Goal: Book appointment/travel/reservation

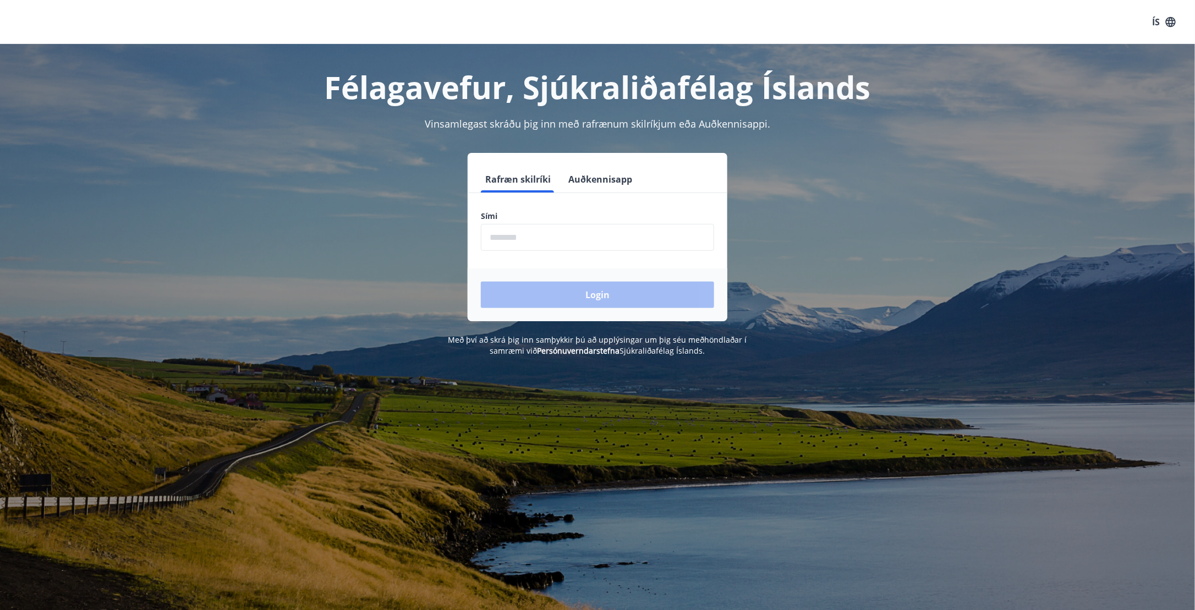
click at [606, 254] on form "Rafræn skilríki Auðkennisapp Sími ​ Login" at bounding box center [598, 243] width 260 height 155
click at [613, 239] on input "phone" at bounding box center [597, 237] width 233 height 27
type input "********"
click at [597, 300] on button "Login" at bounding box center [597, 295] width 233 height 26
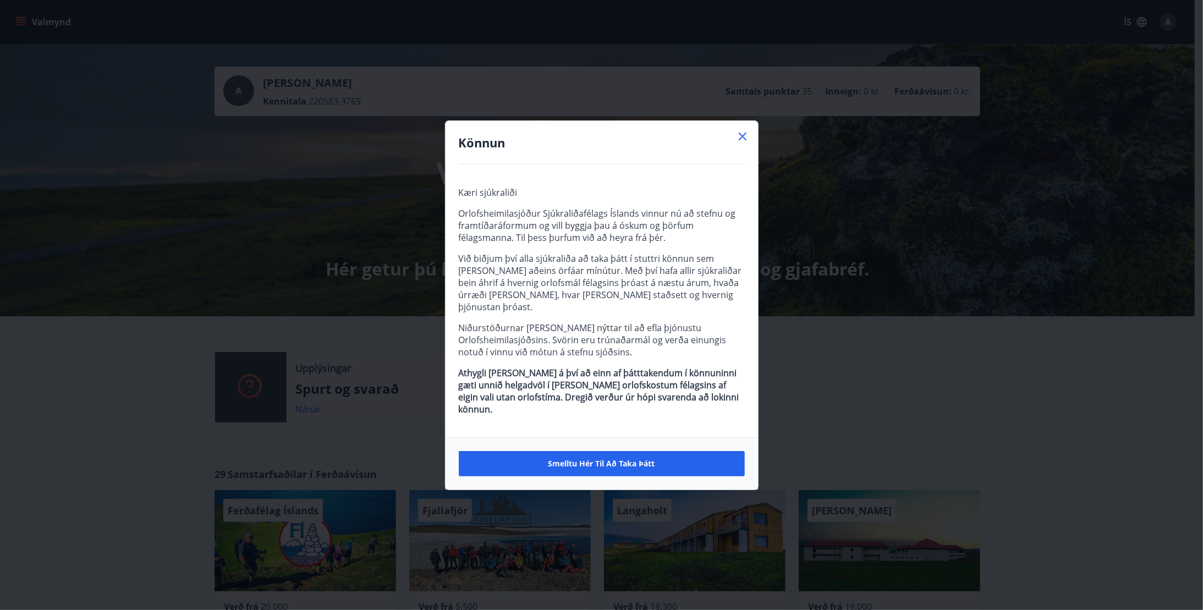
click at [743, 143] on icon at bounding box center [742, 136] width 13 height 13
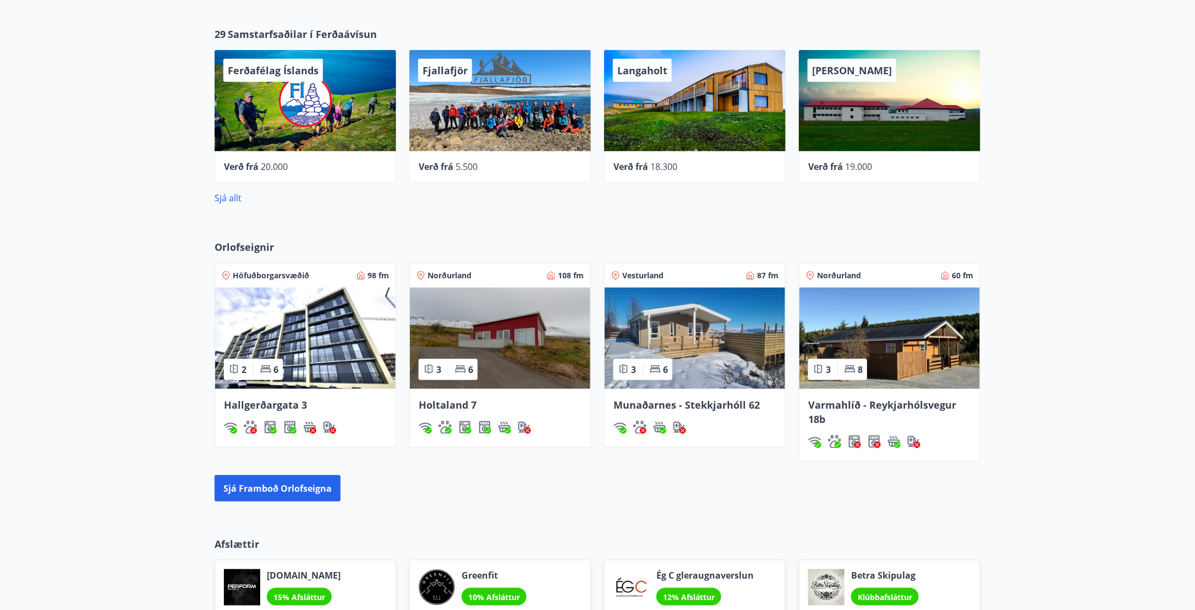
scroll to position [330, 0]
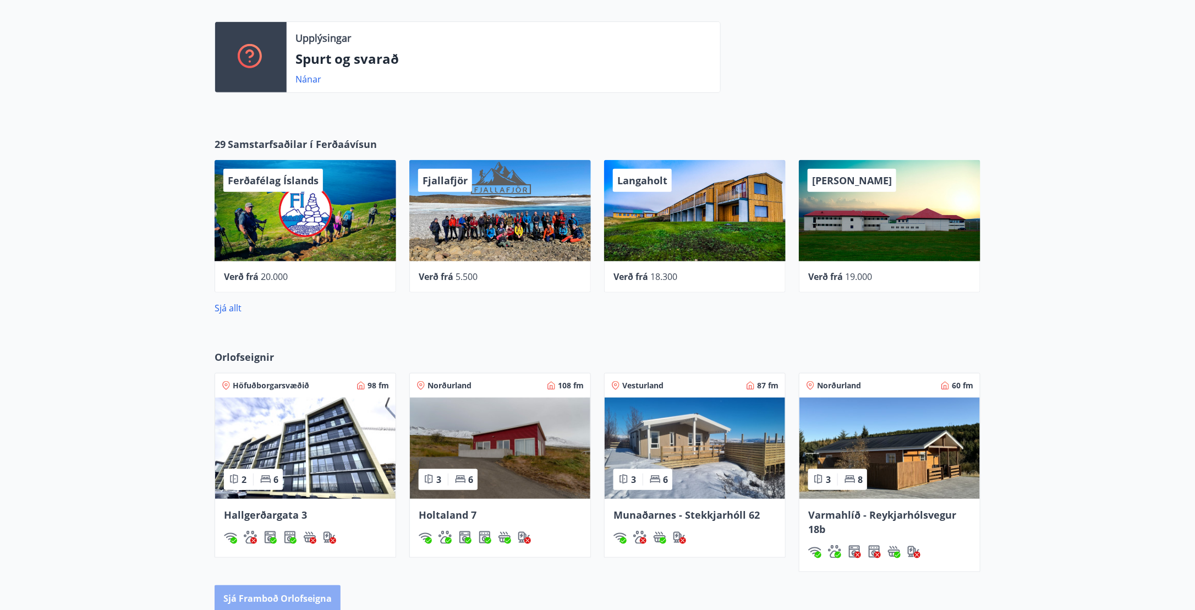
click at [304, 600] on button "Sjá framboð orlofseigna" at bounding box center [278, 599] width 126 height 26
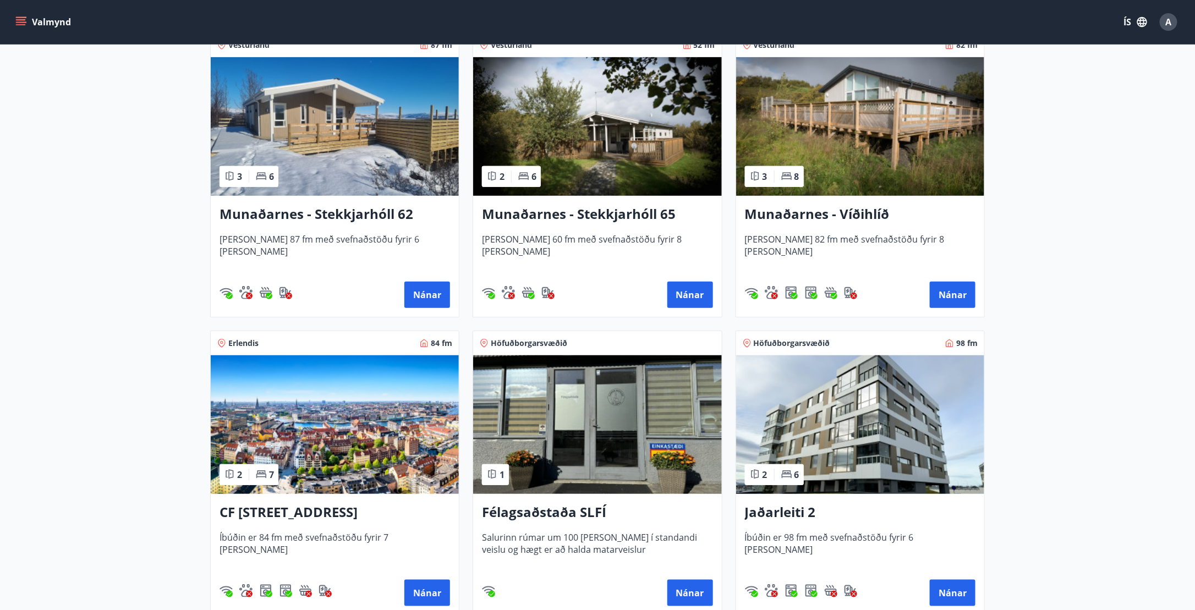
scroll to position [275, 0]
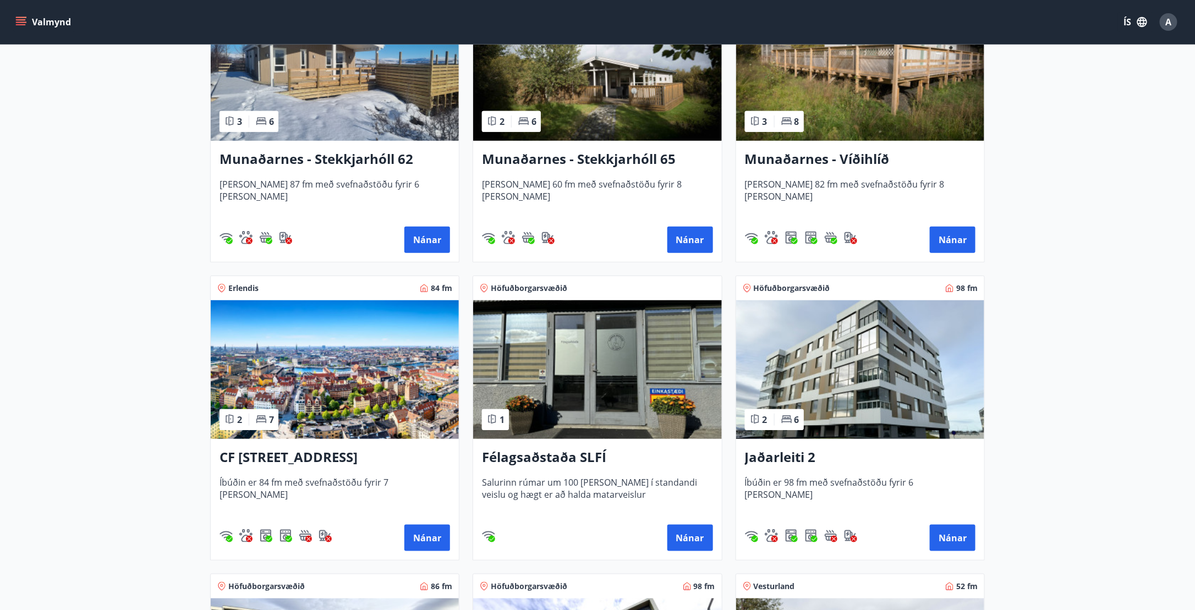
click at [887, 345] on img at bounding box center [860, 369] width 248 height 139
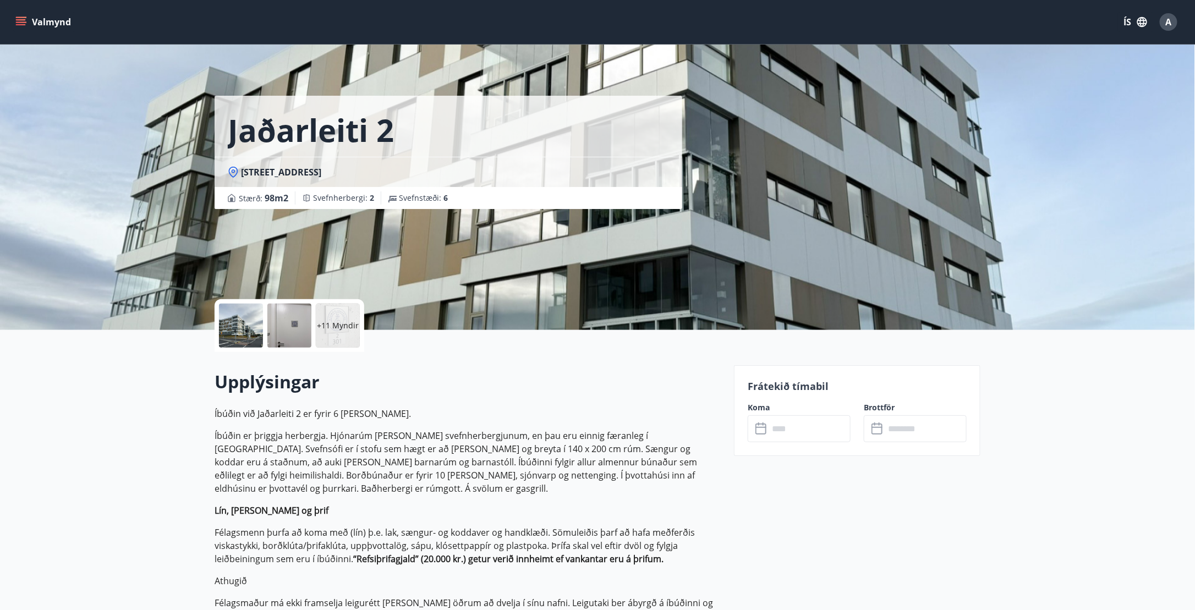
click at [249, 322] on div at bounding box center [241, 326] width 44 height 44
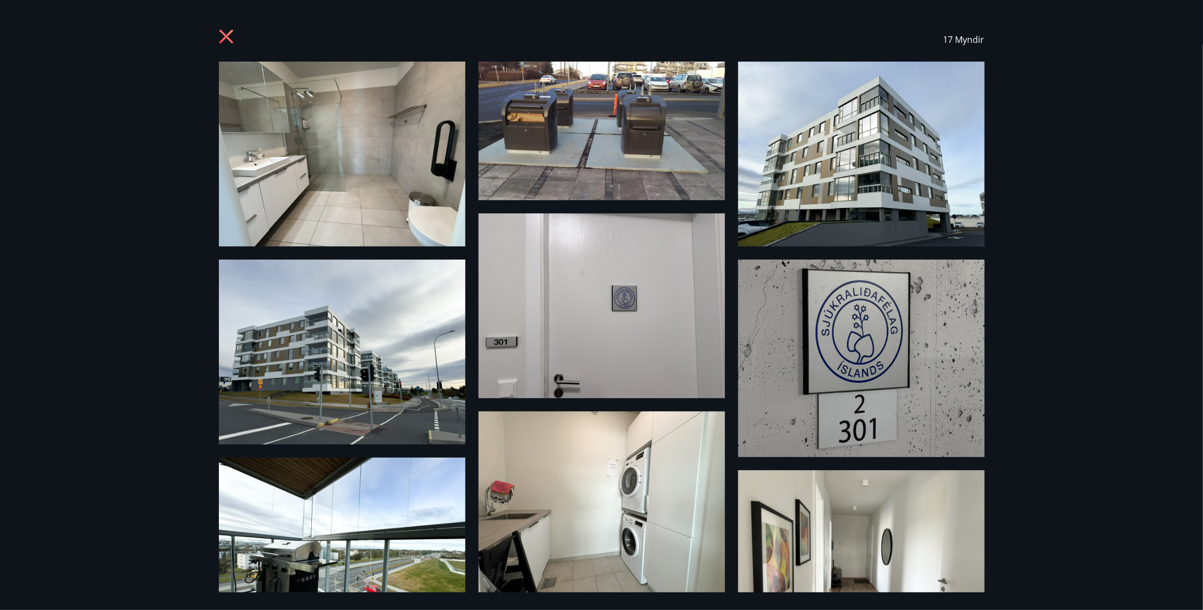
click at [406, 149] on img at bounding box center [342, 154] width 247 height 185
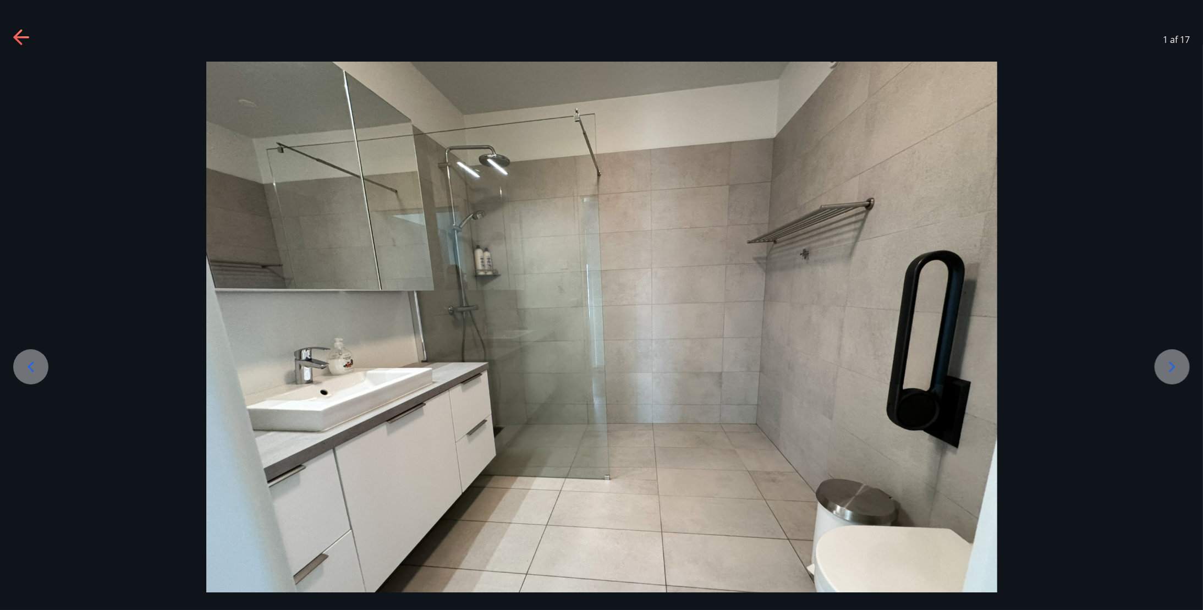
click at [1170, 372] on icon at bounding box center [1173, 367] width 18 height 18
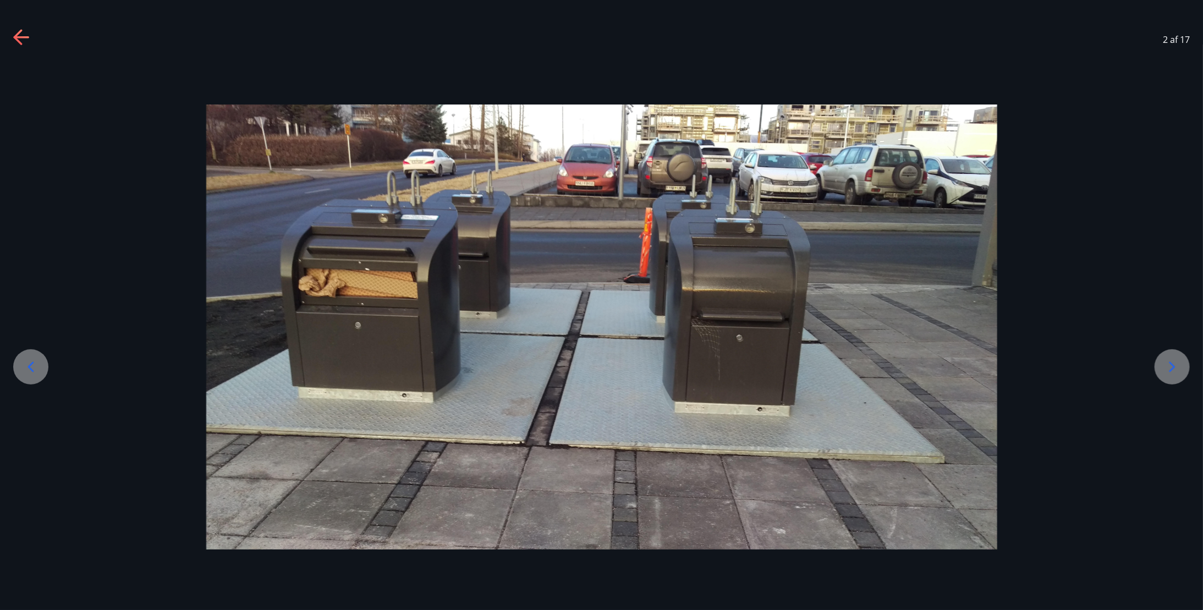
click at [1170, 372] on icon at bounding box center [1173, 367] width 18 height 18
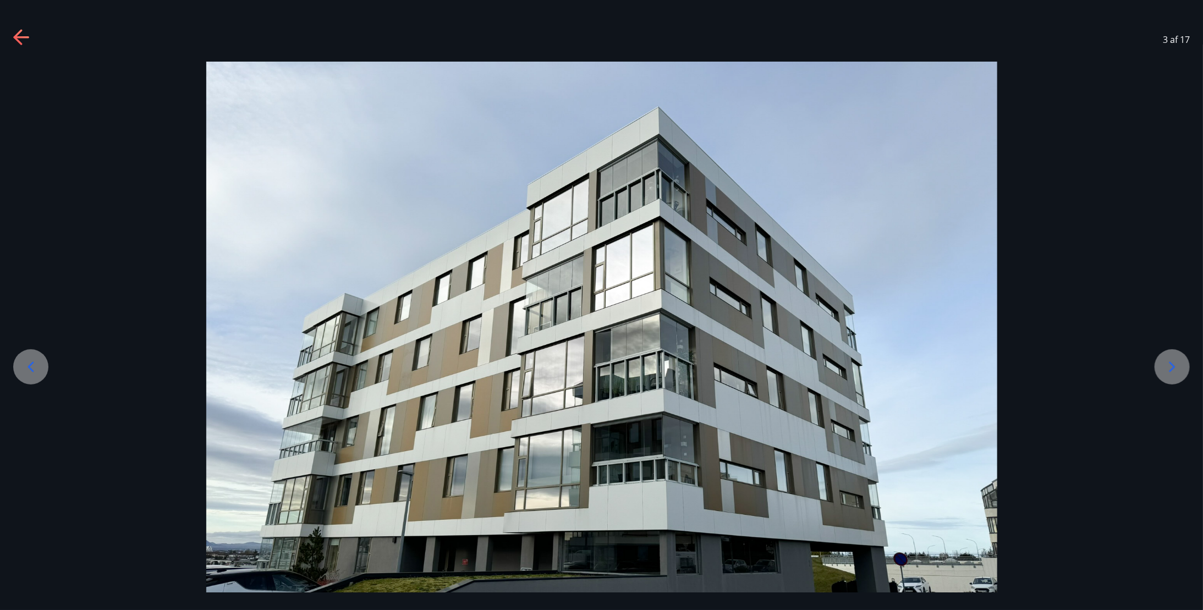
click at [1170, 372] on icon at bounding box center [1173, 367] width 18 height 18
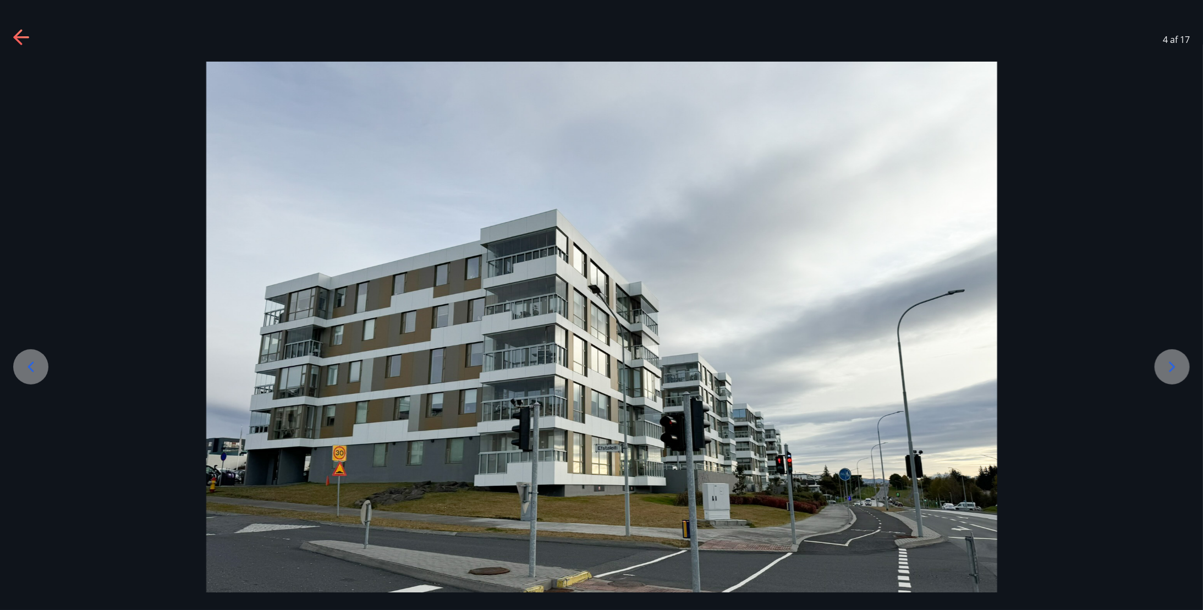
click at [1170, 372] on icon at bounding box center [1173, 367] width 18 height 18
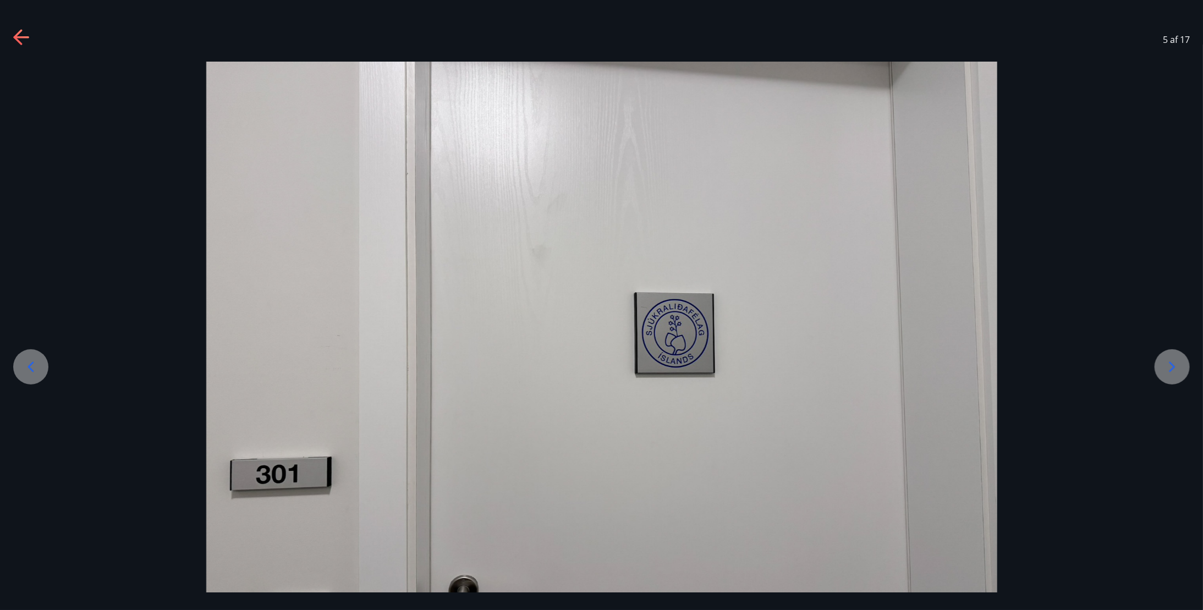
click at [1170, 372] on icon at bounding box center [1173, 367] width 18 height 18
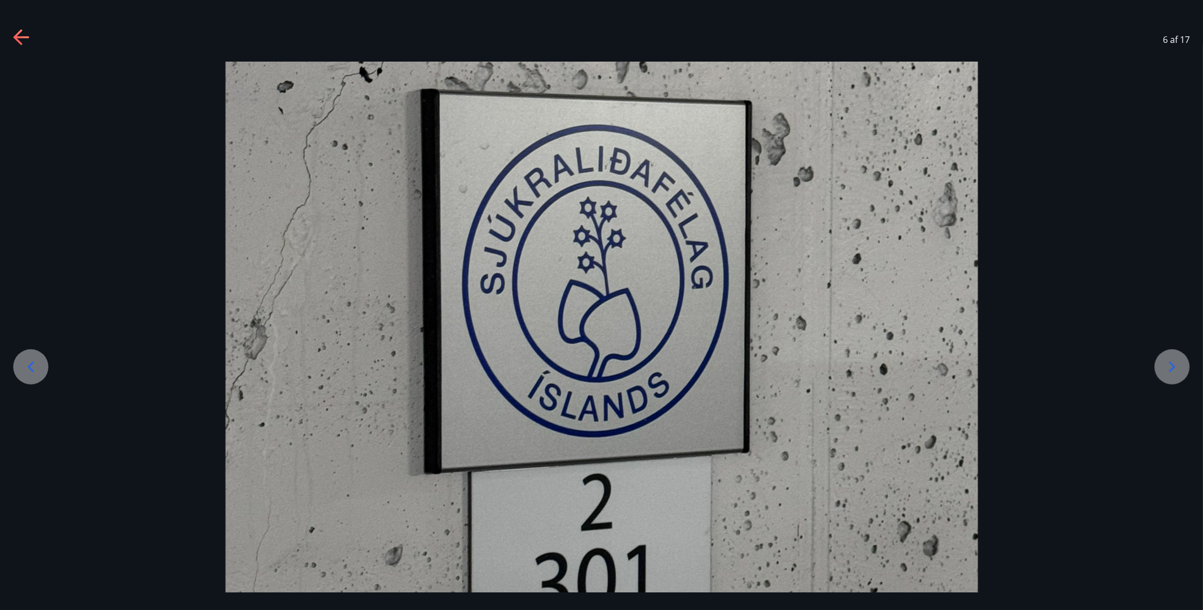
click at [1170, 372] on icon at bounding box center [1173, 367] width 18 height 18
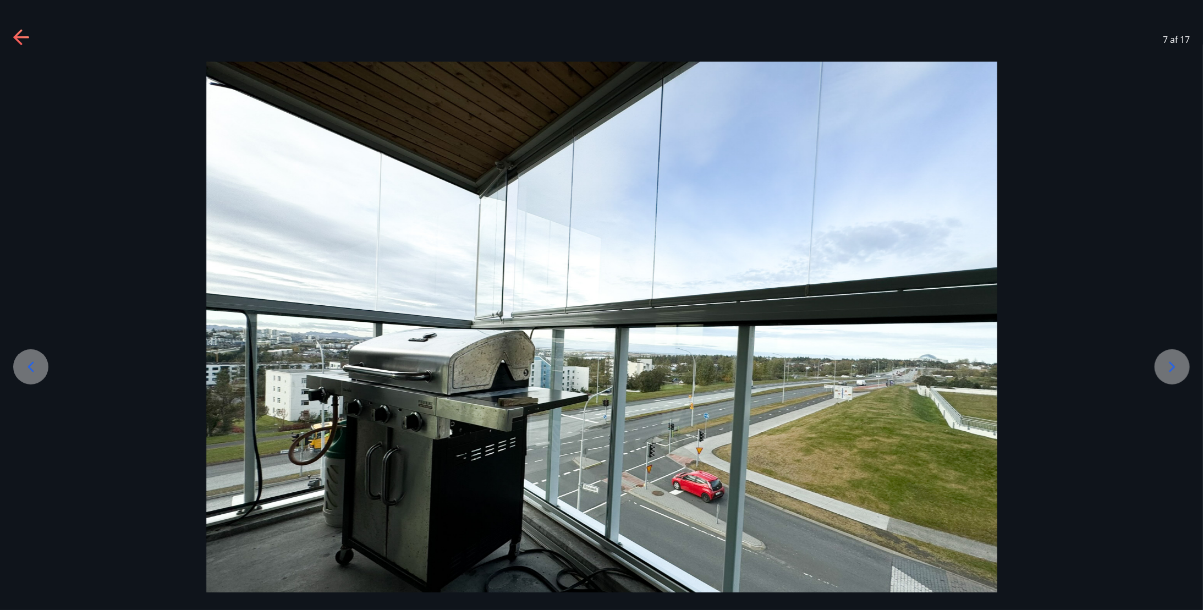
click at [1170, 372] on icon at bounding box center [1173, 367] width 18 height 18
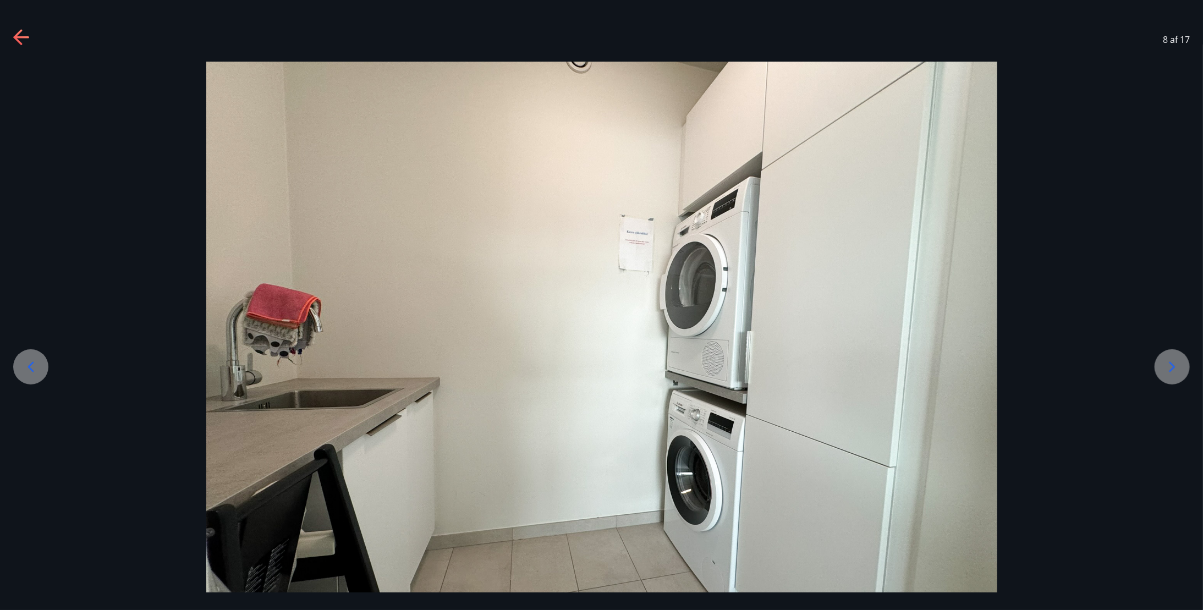
click at [1170, 372] on icon at bounding box center [1173, 367] width 18 height 18
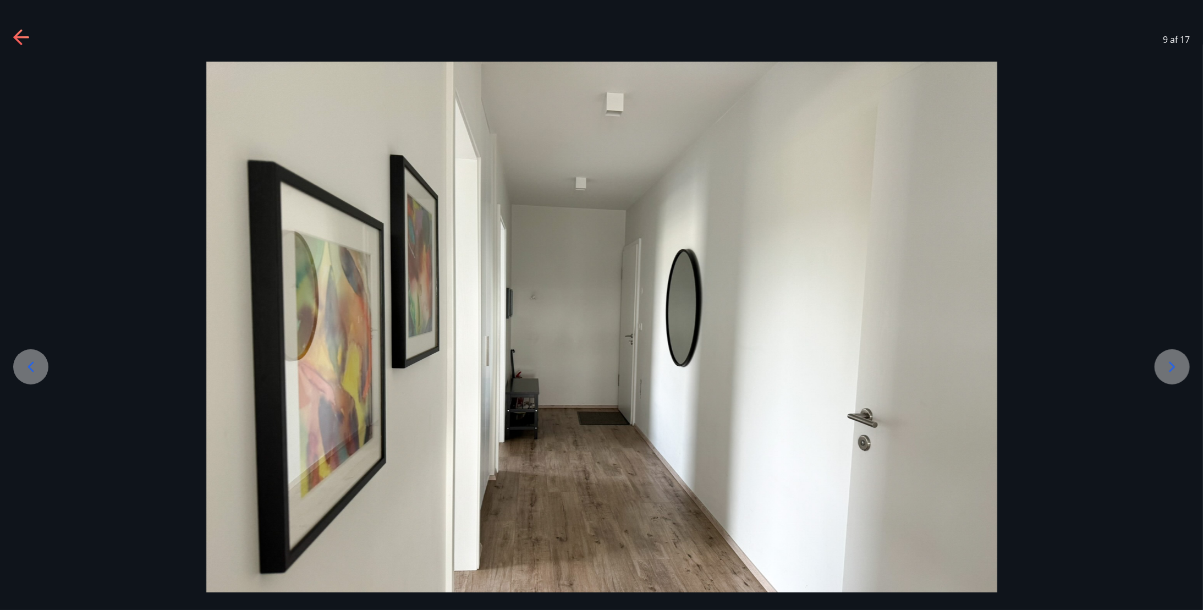
click at [1170, 372] on icon at bounding box center [1173, 367] width 18 height 18
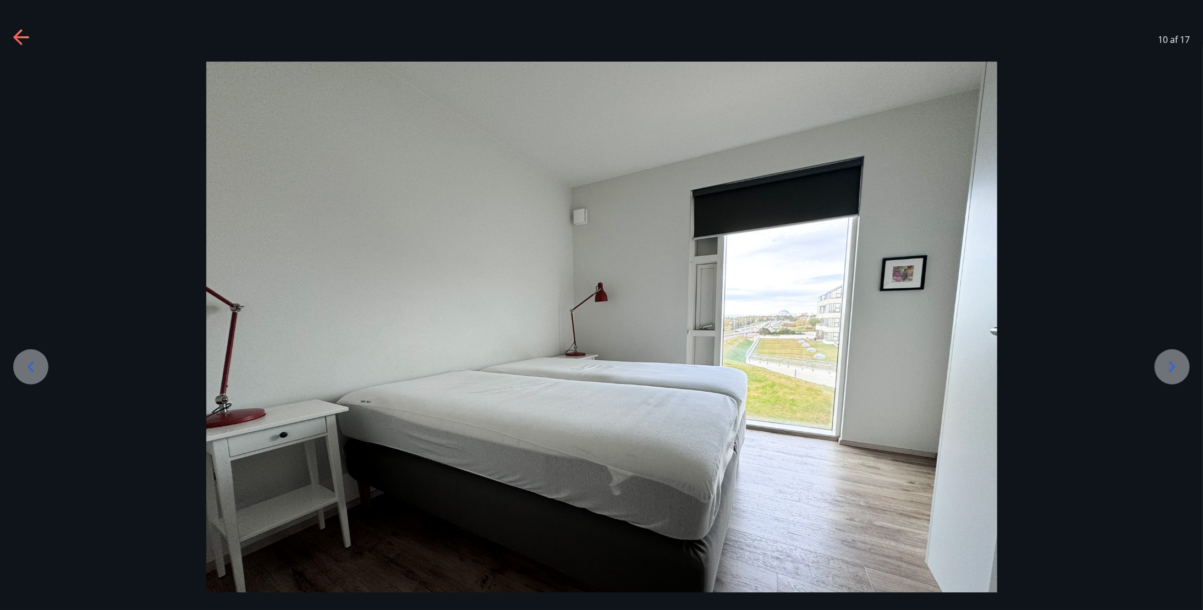
click at [1170, 372] on icon at bounding box center [1173, 367] width 18 height 18
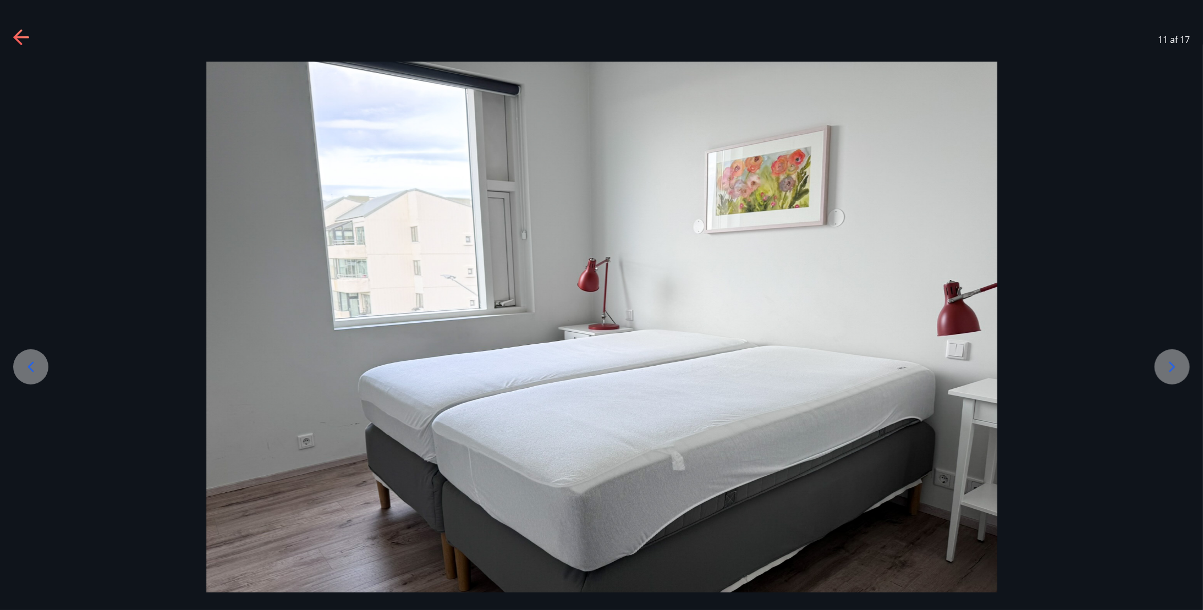
click at [1170, 372] on icon at bounding box center [1173, 367] width 18 height 18
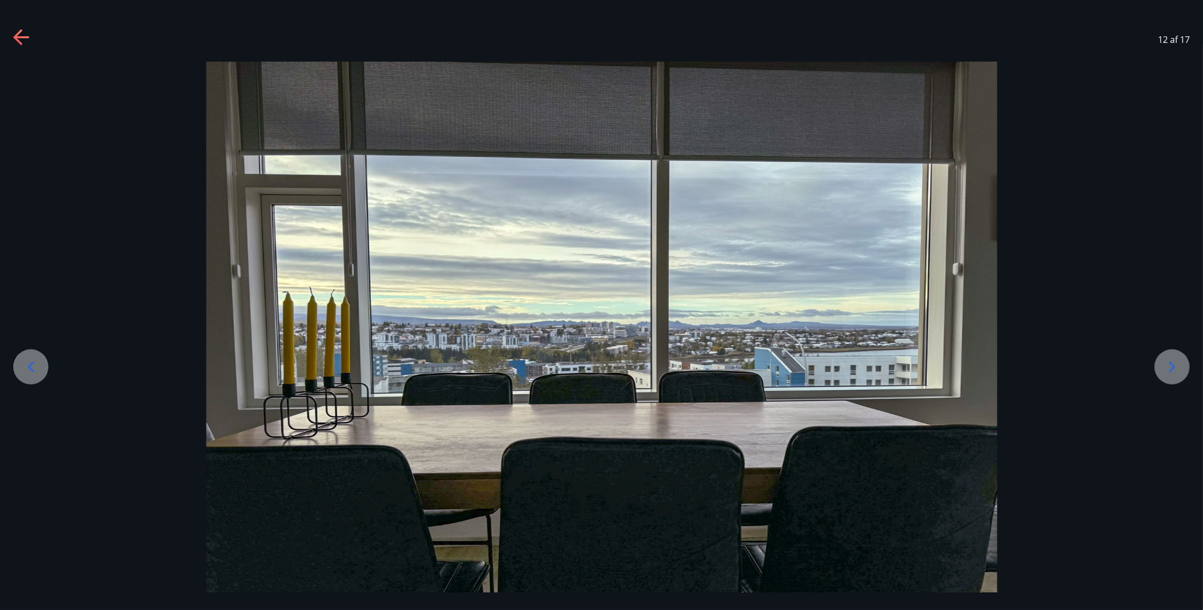
click at [1170, 372] on icon at bounding box center [1173, 367] width 18 height 18
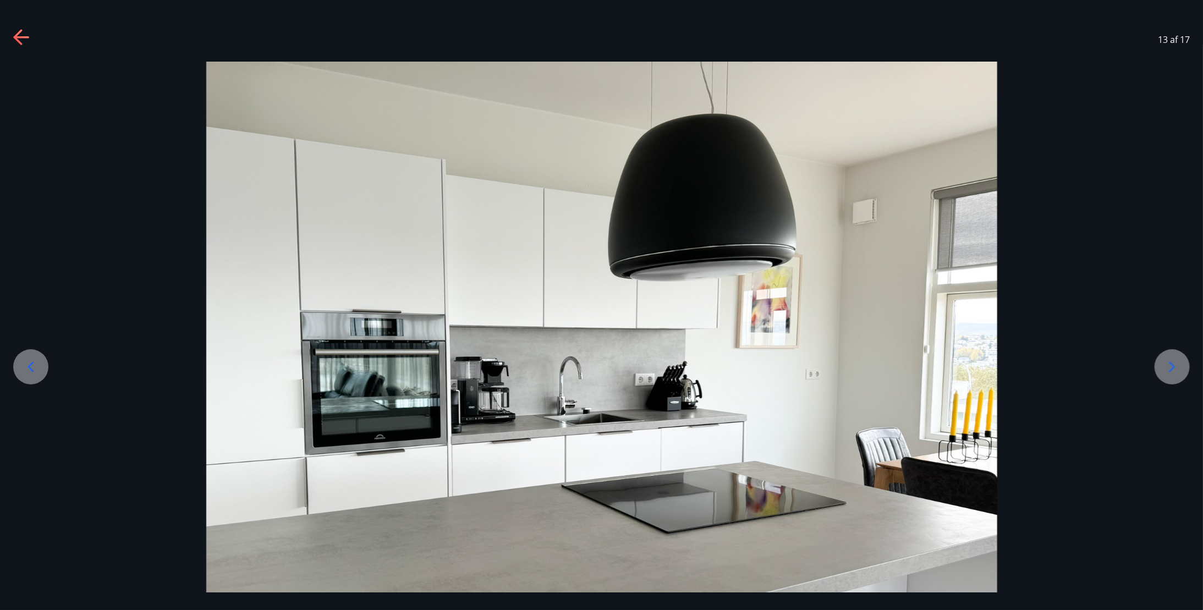
click at [1170, 372] on icon at bounding box center [1173, 367] width 18 height 18
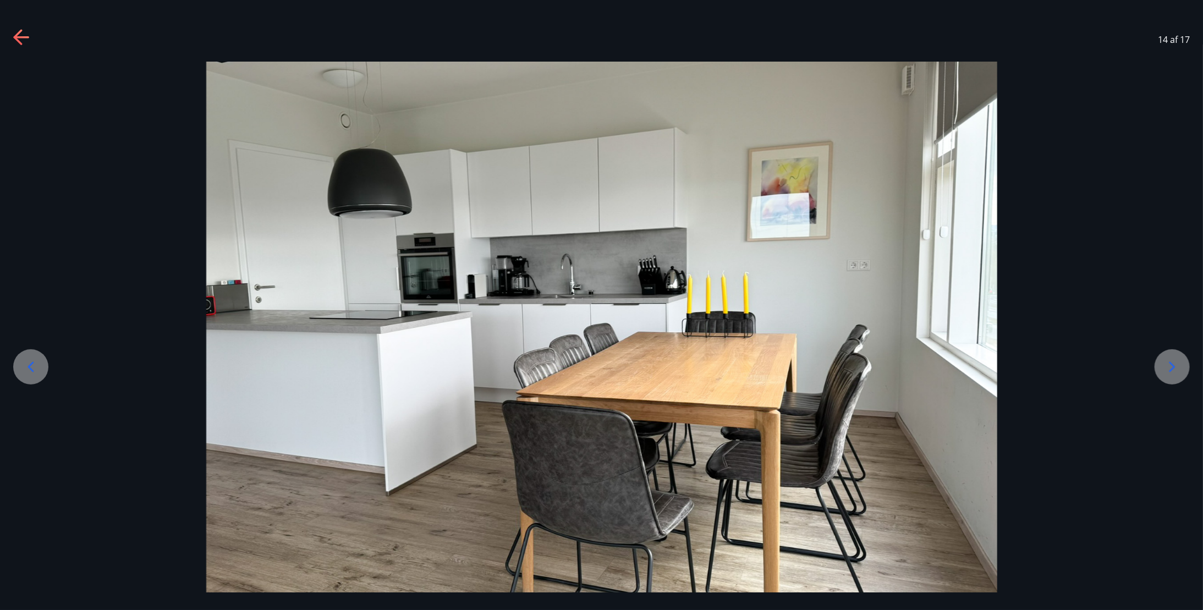
click at [1170, 372] on icon at bounding box center [1173, 367] width 18 height 18
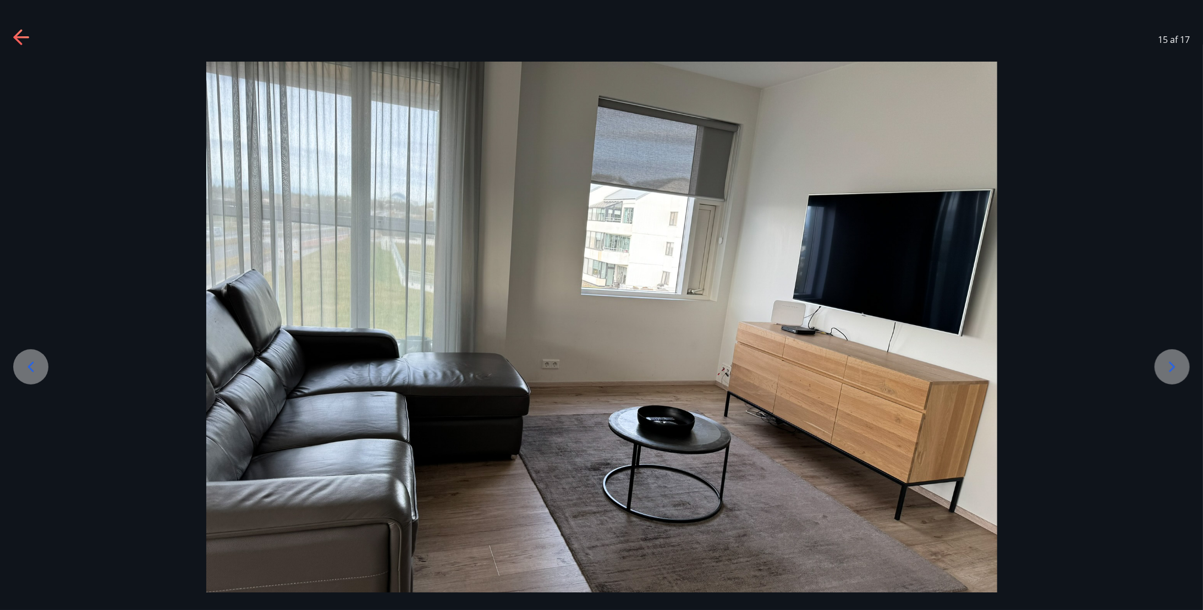
click at [1170, 372] on icon at bounding box center [1173, 367] width 18 height 18
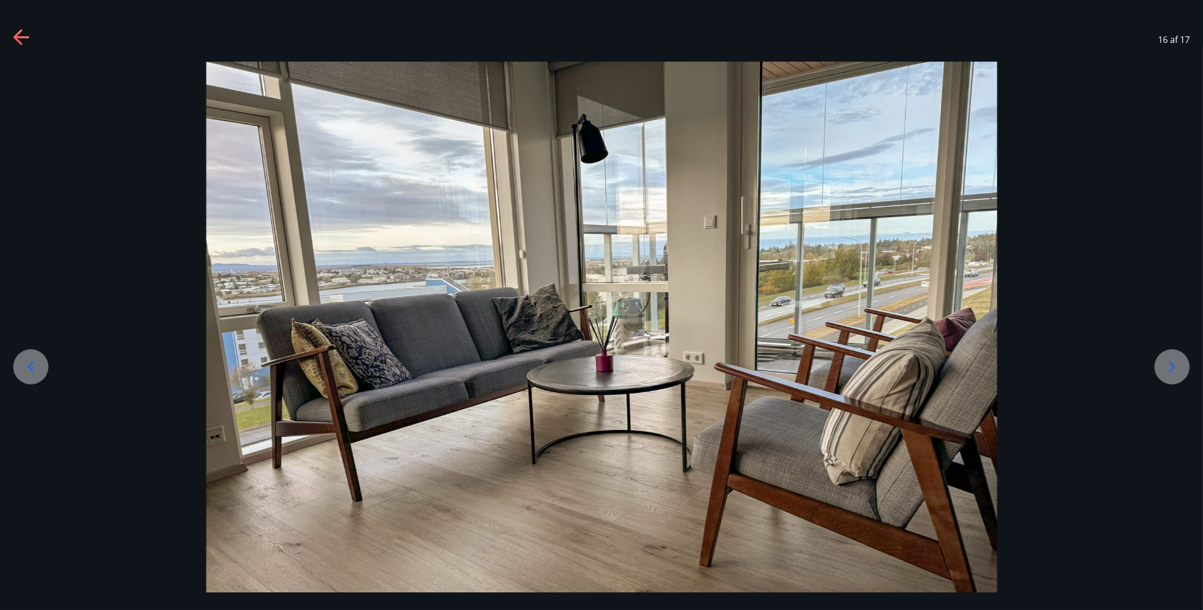
click at [1170, 372] on icon at bounding box center [1173, 367] width 18 height 18
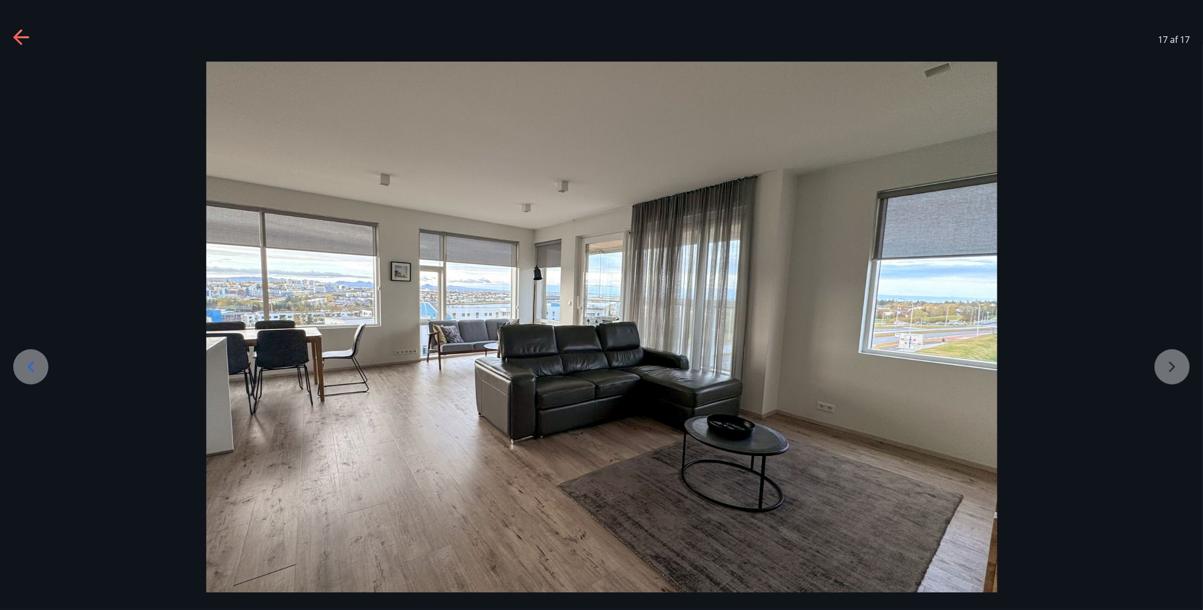
click at [1170, 372] on div at bounding box center [601, 359] width 1203 height 594
click at [1167, 368] on div at bounding box center [601, 359] width 1203 height 594
